Goal: Information Seeking & Learning: Find specific fact

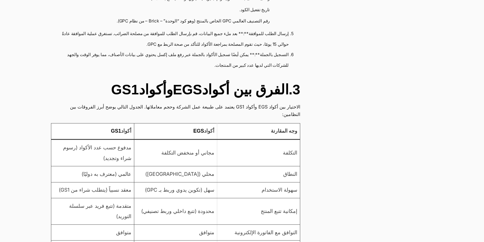
scroll to position [503, 0]
drag, startPoint x: 202, startPoint y: 157, endPoint x: 161, endPoint y: 157, distance: 40.9
drag, startPoint x: 162, startPoint y: 157, endPoint x: 201, endPoint y: 155, distance: 38.9
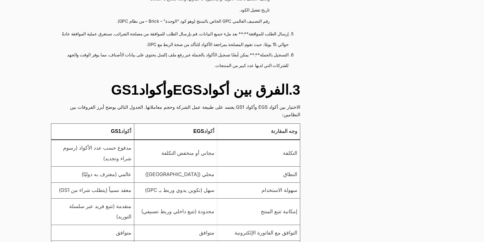
drag, startPoint x: 202, startPoint y: 156, endPoint x: 162, endPoint y: 155, distance: 39.2
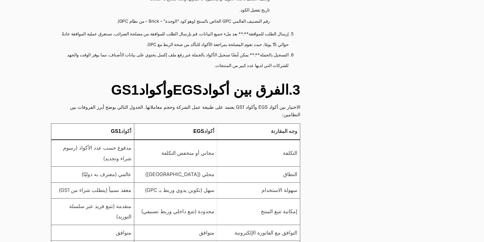
drag, startPoint x: 162, startPoint y: 158, endPoint x: 202, endPoint y: 156, distance: 40.1
drag, startPoint x: 201, startPoint y: 157, endPoint x: 162, endPoint y: 158, distance: 39.5
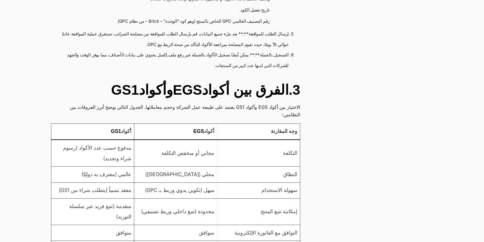
drag, startPoint x: 202, startPoint y: 156, endPoint x: 162, endPoint y: 157, distance: 40.0
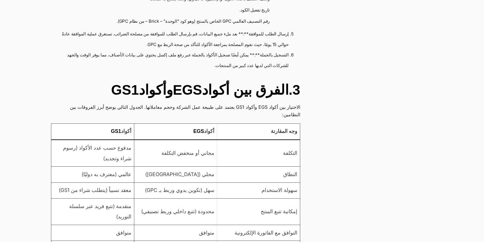
drag, startPoint x: 162, startPoint y: 156, endPoint x: 201, endPoint y: 157, distance: 39.5
drag, startPoint x: 212, startPoint y: 156, endPoint x: 215, endPoint y: 157, distance: 2.9
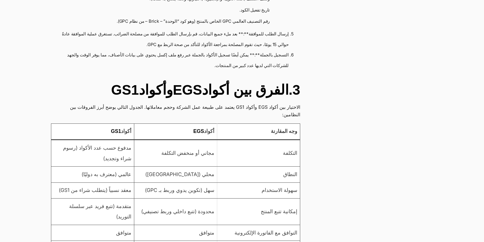
drag, startPoint x: 215, startPoint y: 167, endPoint x: 204, endPoint y: 168, distance: 10.4
drag, startPoint x: 197, startPoint y: 167, endPoint x: 187, endPoint y: 167, distance: 9.5
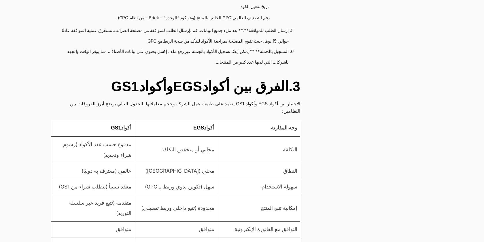
scroll to position [505, 0]
click at [210, 222] on td "متوافق" at bounding box center [175, 230] width 83 height 16
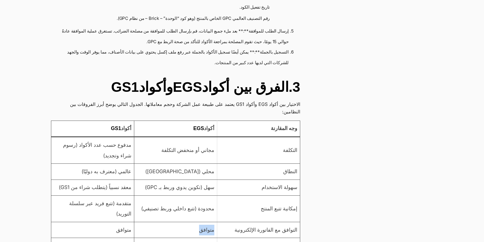
click at [214, 222] on td "متوافق" at bounding box center [175, 230] width 83 height 16
drag, startPoint x: 215, startPoint y: 137, endPoint x: 204, endPoint y: 137, distance: 10.9
click at [204, 222] on td "متوافق" at bounding box center [175, 230] width 83 height 16
drag, startPoint x: 203, startPoint y: 138, endPoint x: 212, endPoint y: 138, distance: 8.4
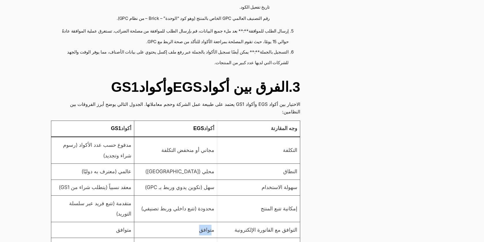
click at [212, 222] on td "متوافق" at bounding box center [175, 230] width 83 height 16
click at [213, 222] on td "متوافق" at bounding box center [175, 230] width 83 height 16
drag, startPoint x: 216, startPoint y: 137, endPoint x: 204, endPoint y: 138, distance: 12.2
click at [204, 222] on td "متوافق" at bounding box center [175, 230] width 83 height 16
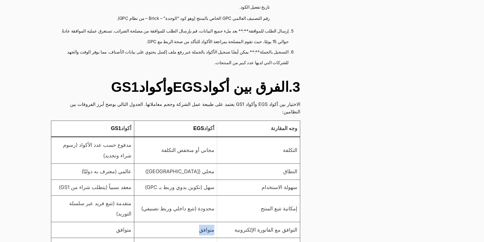
drag, startPoint x: 204, startPoint y: 138, endPoint x: 215, endPoint y: 138, distance: 10.9
click at [215, 222] on td "متوافق" at bounding box center [175, 230] width 83 height 16
